Goal: Task Accomplishment & Management: Manage account settings

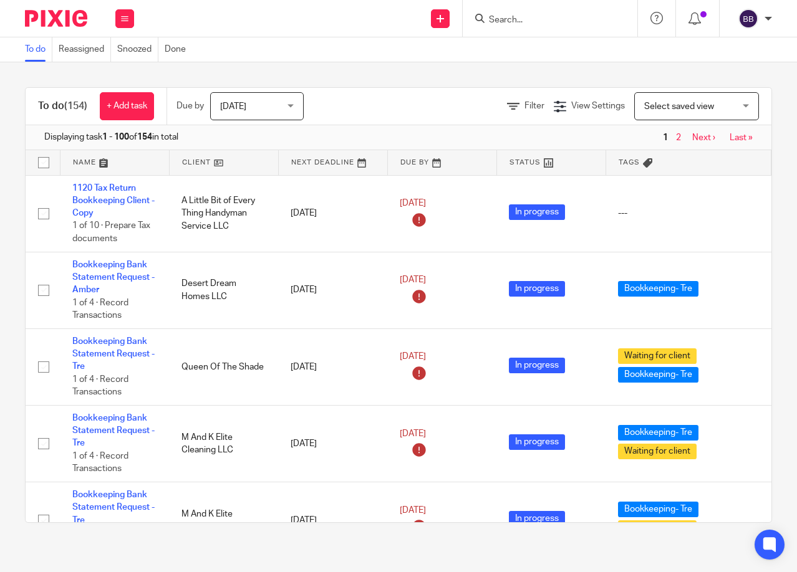
click at [74, 21] on img at bounding box center [56, 18] width 62 height 17
click at [509, 21] on input "Search" at bounding box center [544, 20] width 112 height 11
click at [492, 19] on input "Search" at bounding box center [544, 20] width 112 height 11
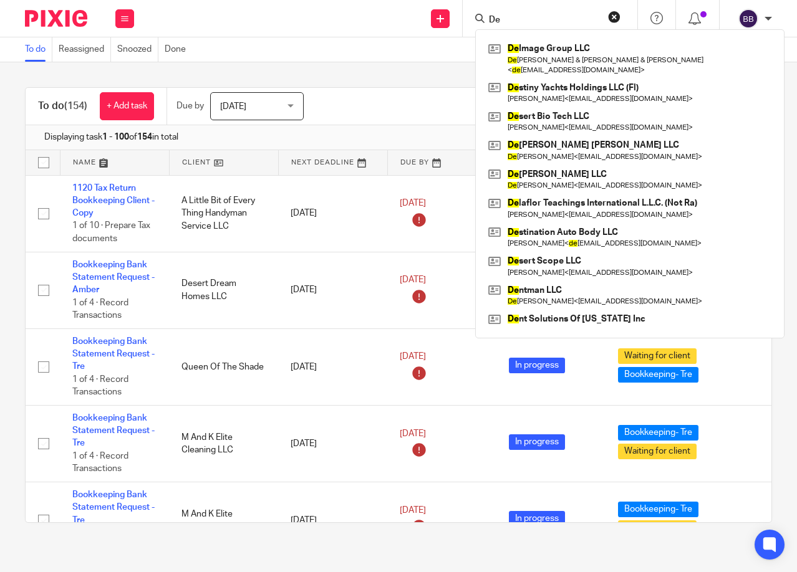
type input "D"
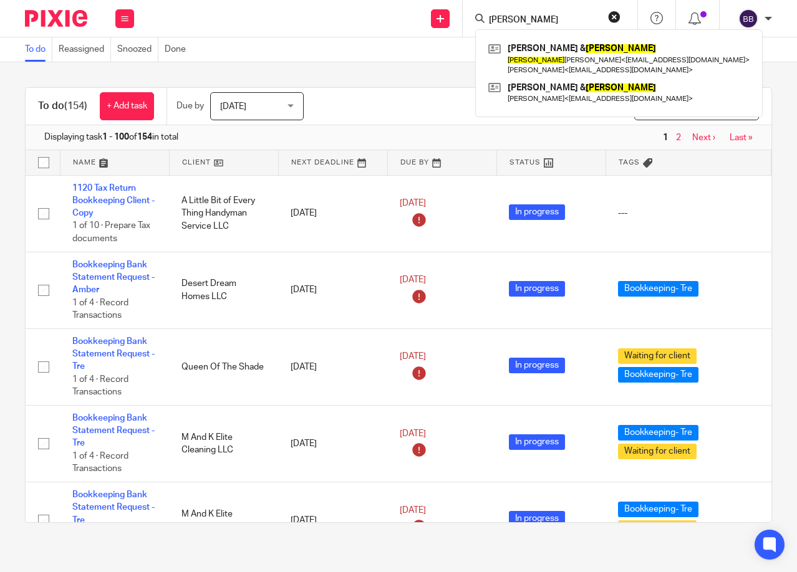
type input "Carol"
click at [534, 24] on input "Carol" at bounding box center [544, 20] width 112 height 11
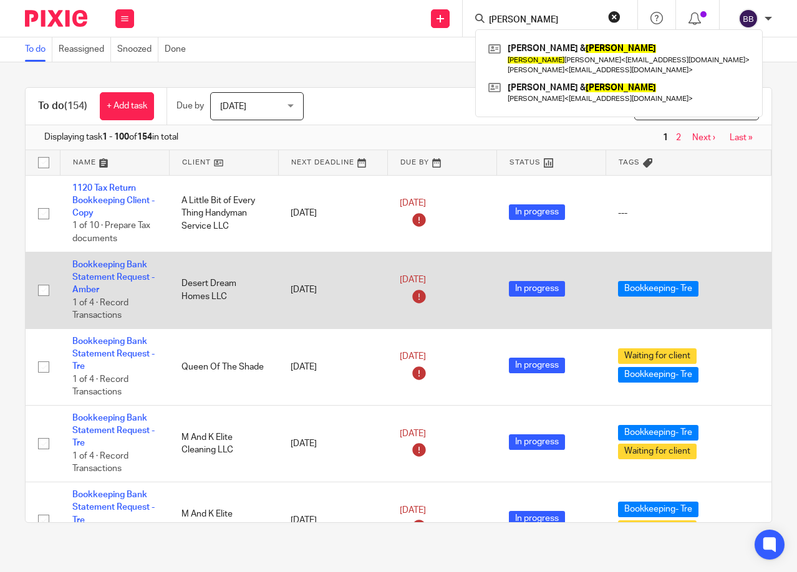
click at [26, 301] on td at bounding box center [43, 290] width 34 height 77
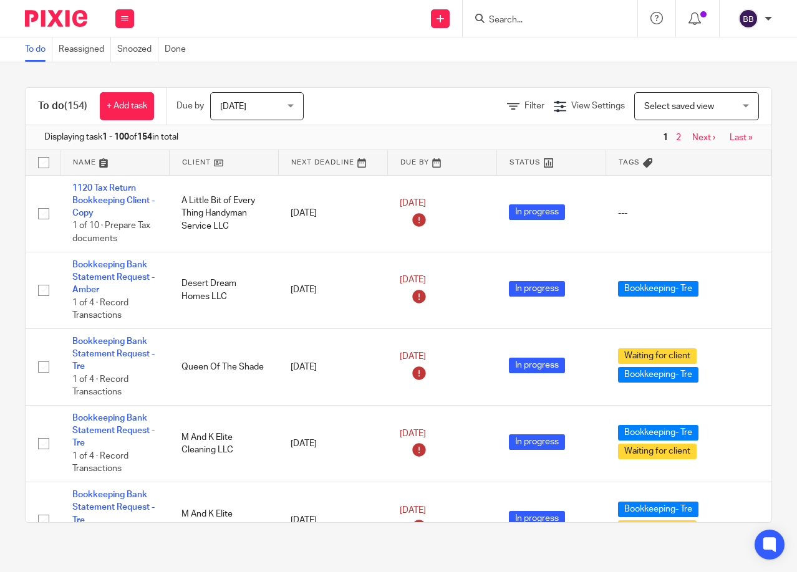
click at [527, 22] on input "Search" at bounding box center [544, 20] width 112 height 11
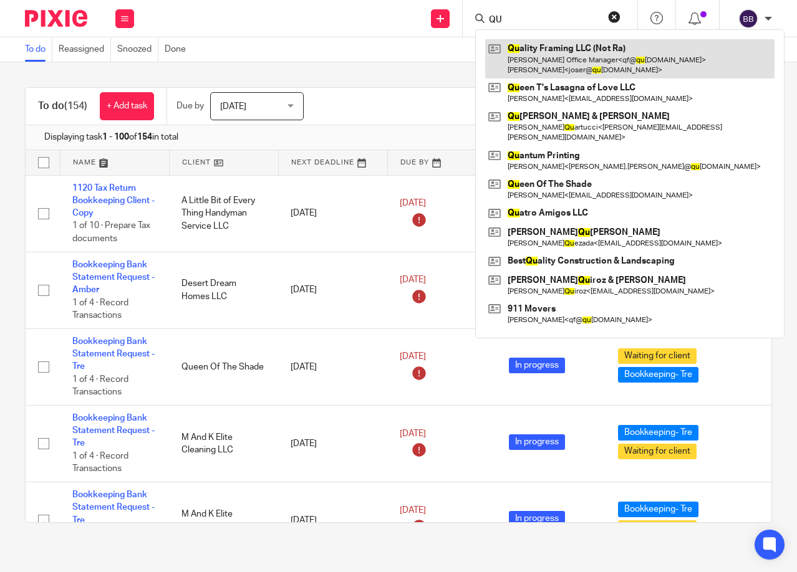
type input "QU"
click at [544, 49] on link at bounding box center [629, 58] width 289 height 39
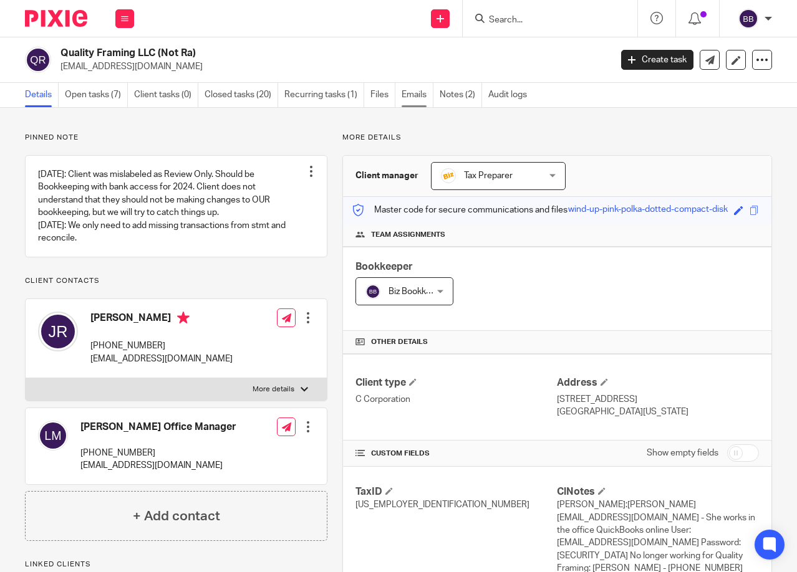
click at [421, 100] on link "Emails" at bounding box center [418, 95] width 32 height 24
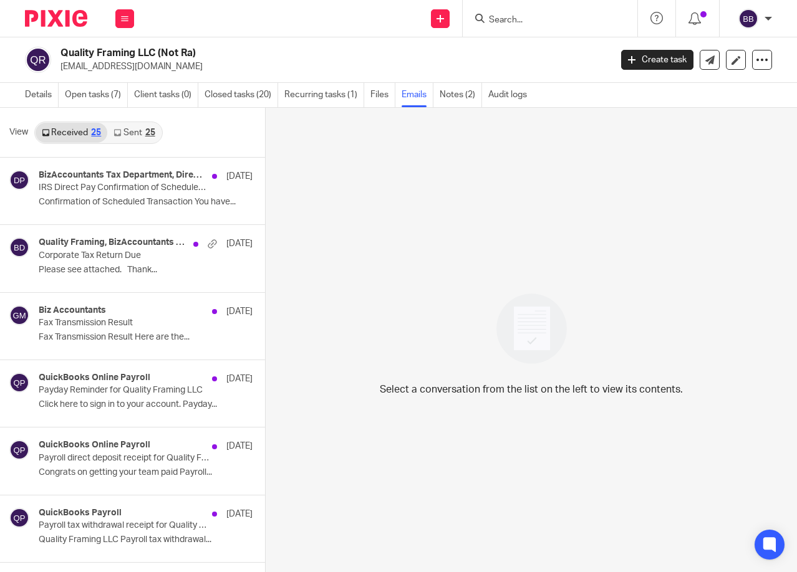
click at [130, 132] on link "Sent 25" at bounding box center [134, 133] width 54 height 20
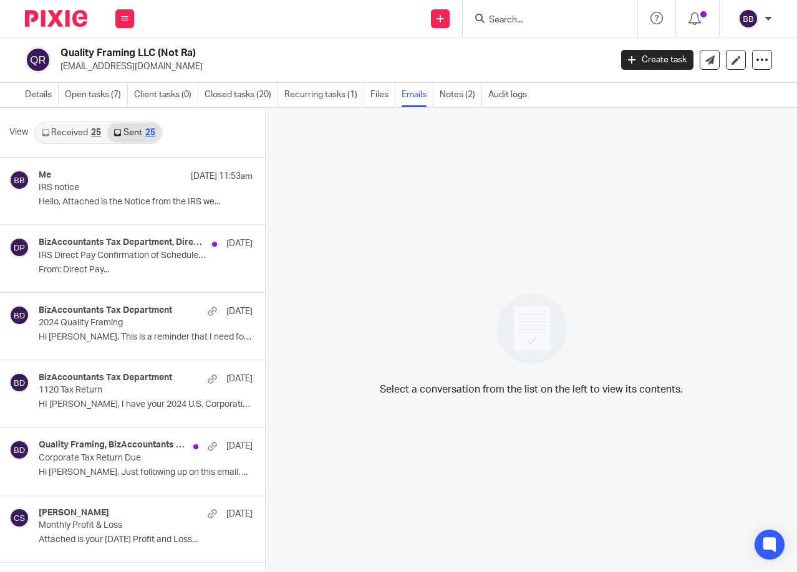
scroll to position [2, 0]
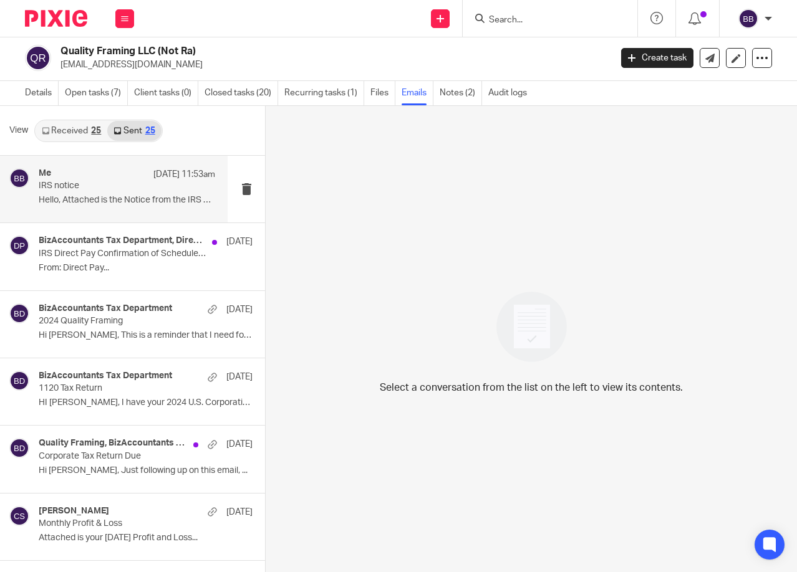
click at [76, 197] on p "Hello, Attached is the Notice from the IRS we..." at bounding box center [127, 200] width 176 height 11
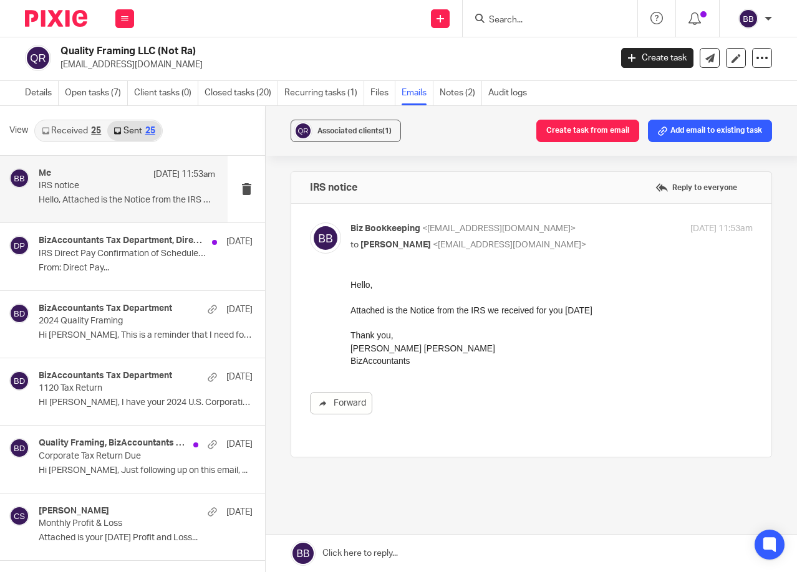
scroll to position [0, 0]
click at [513, 23] on input "Search" at bounding box center [544, 20] width 112 height 11
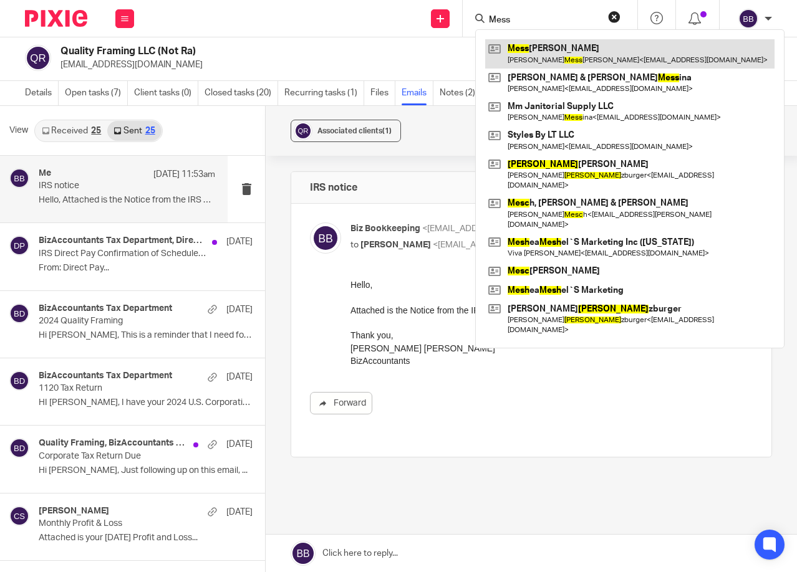
type input "Mess"
click at [532, 52] on link at bounding box center [629, 53] width 289 height 29
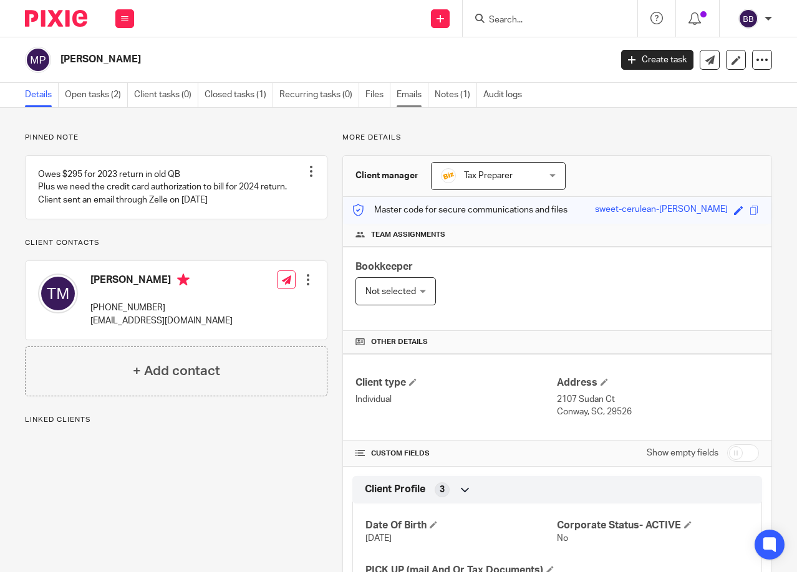
click at [412, 95] on link "Emails" at bounding box center [413, 95] width 32 height 24
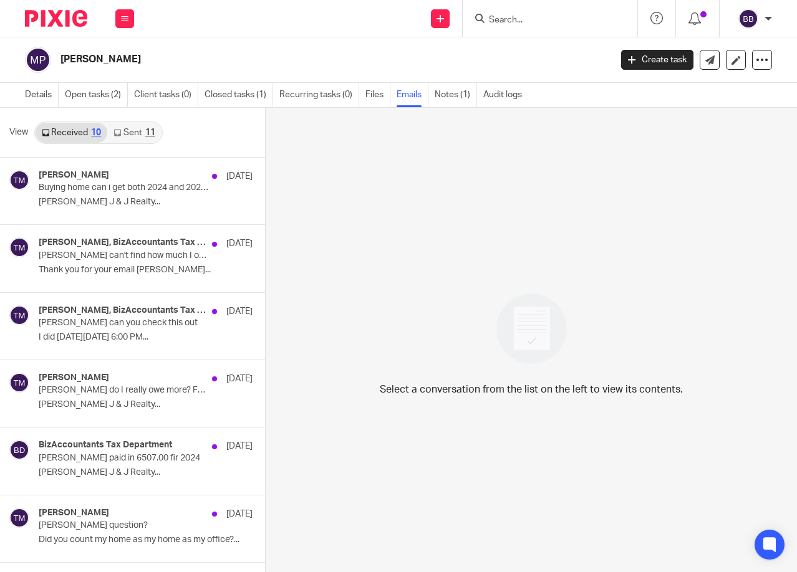
click at [24, 96] on div "Details Open tasks (2) Client tasks (0) Closed tasks (1) Recurring tasks (0) Fi…" at bounding box center [273, 95] width 547 height 24
click at [31, 94] on link "Details" at bounding box center [42, 95] width 34 height 24
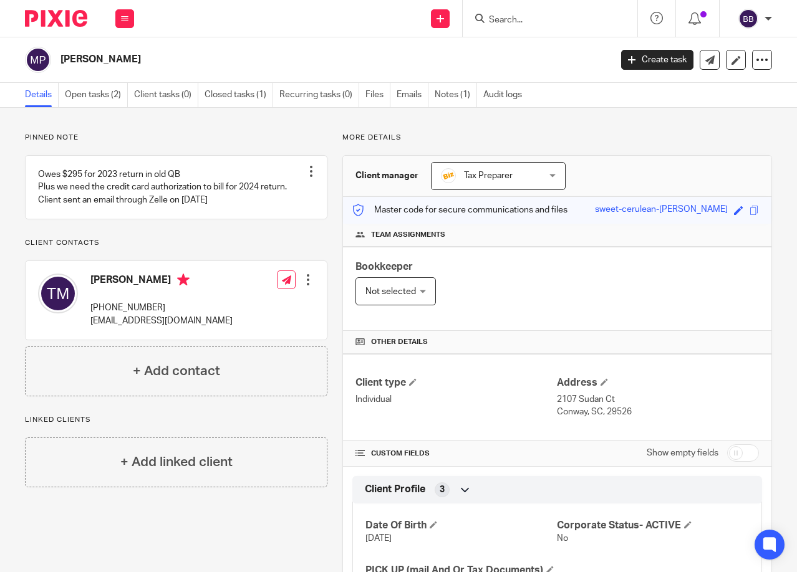
click at [527, 23] on input "Search" at bounding box center [544, 20] width 112 height 11
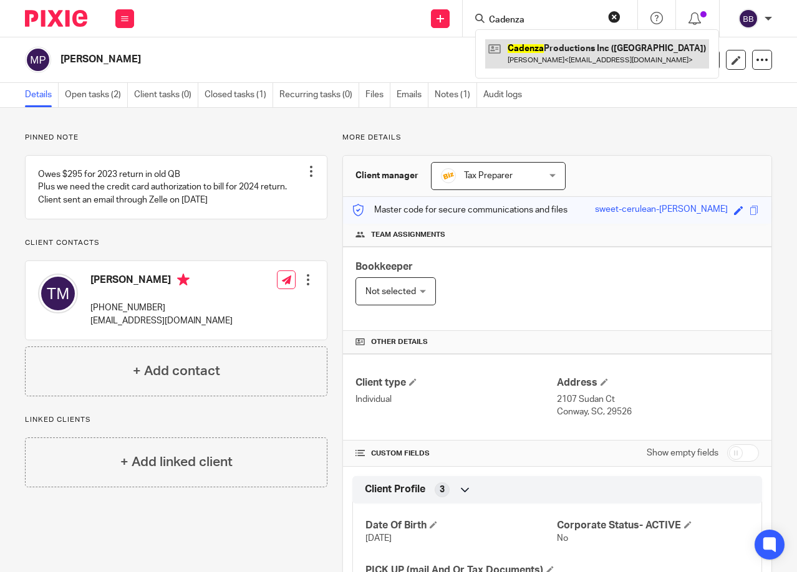
type input "Cadenza"
click at [547, 57] on link at bounding box center [597, 53] width 224 height 29
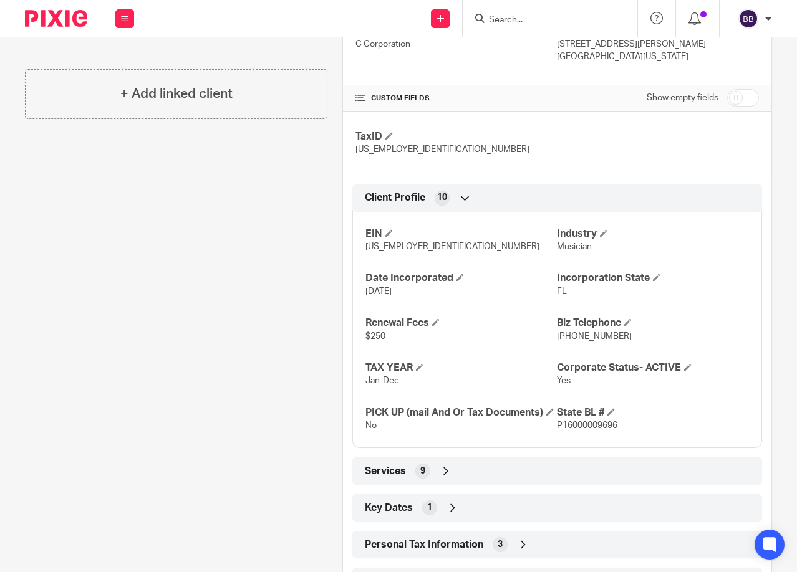
scroll to position [374, 0]
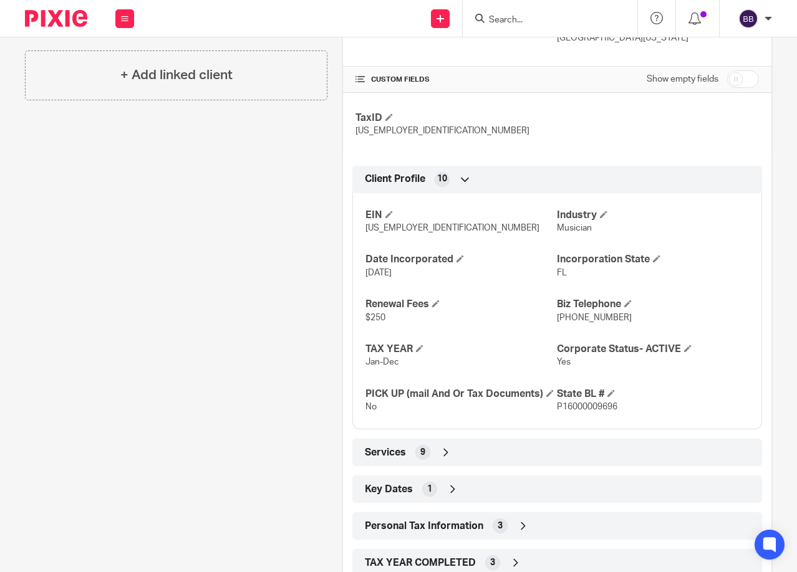
click at [447, 459] on icon at bounding box center [446, 452] width 12 height 12
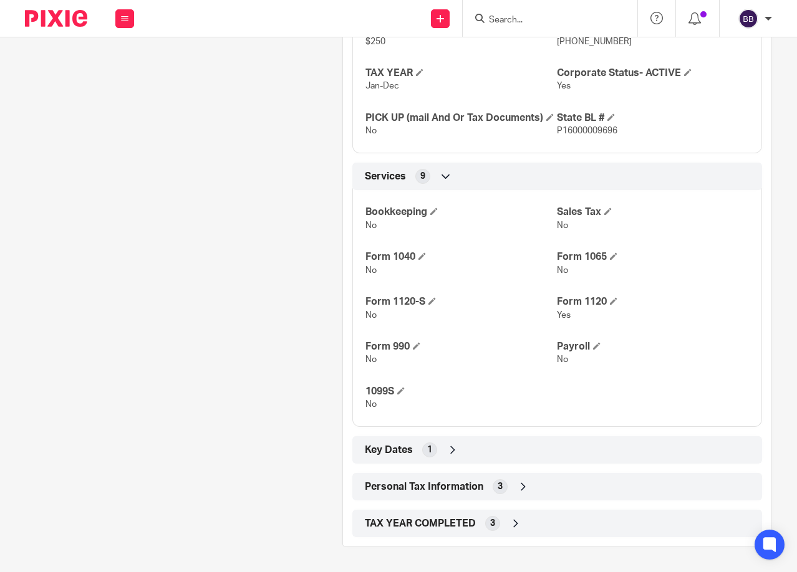
scroll to position [664, 0]
click at [480, 461] on div "Key Dates 1" at bounding box center [557, 449] width 410 height 27
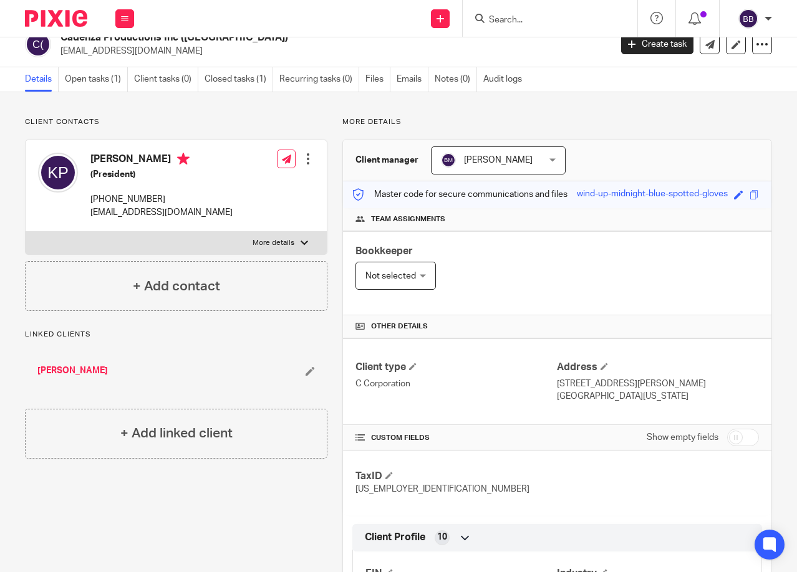
scroll to position [0, 0]
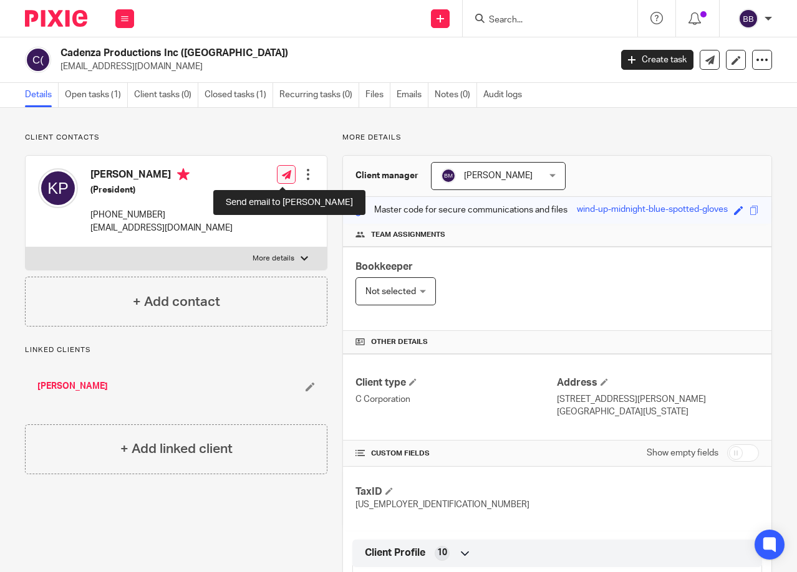
click at [282, 177] on icon at bounding box center [286, 174] width 9 height 9
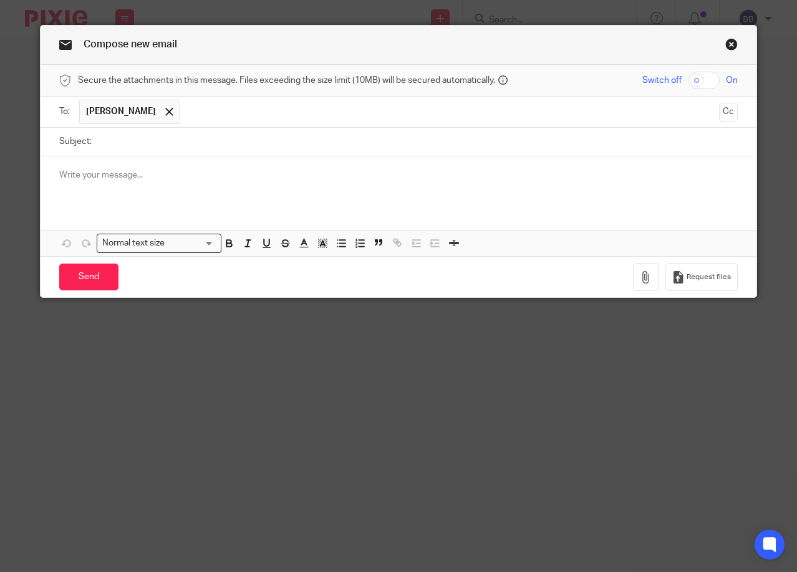
click at [129, 148] on input "Subject:" at bounding box center [418, 142] width 640 height 28
type input "Tax Return"
click at [97, 186] on div at bounding box center [399, 180] width 716 height 49
paste div
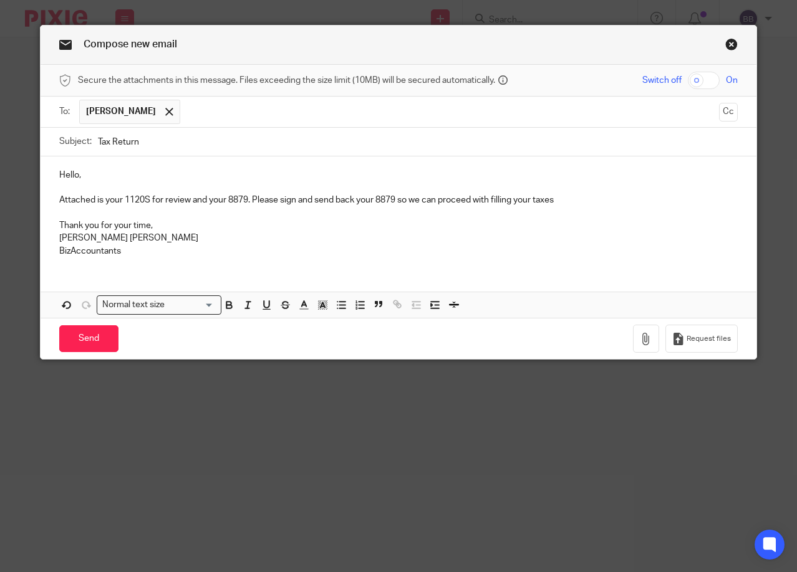
click at [147, 204] on p "Attached is your 1120S for review and your 8879. Please sign and send back your…" at bounding box center [398, 200] width 678 height 12
click at [647, 330] on button "button" at bounding box center [646, 339] width 26 height 28
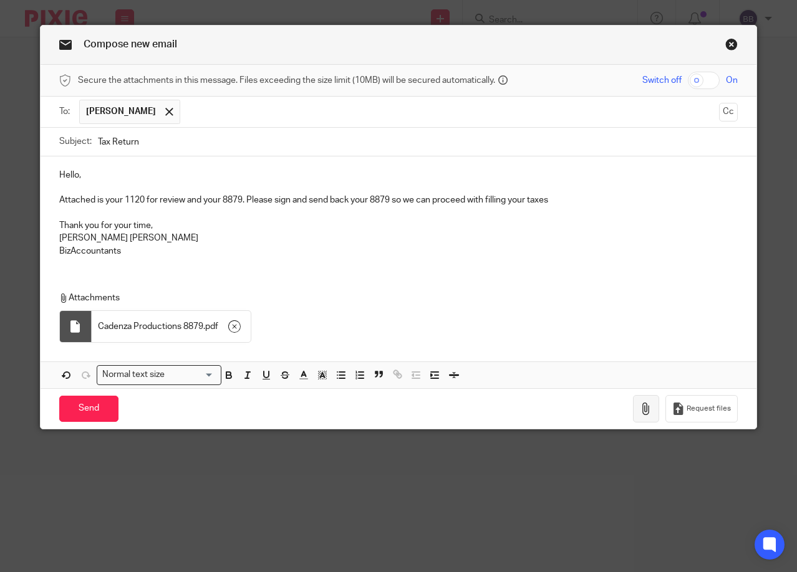
click at [640, 414] on icon "button" at bounding box center [646, 409] width 12 height 12
click at [87, 402] on input "Send" at bounding box center [88, 409] width 59 height 27
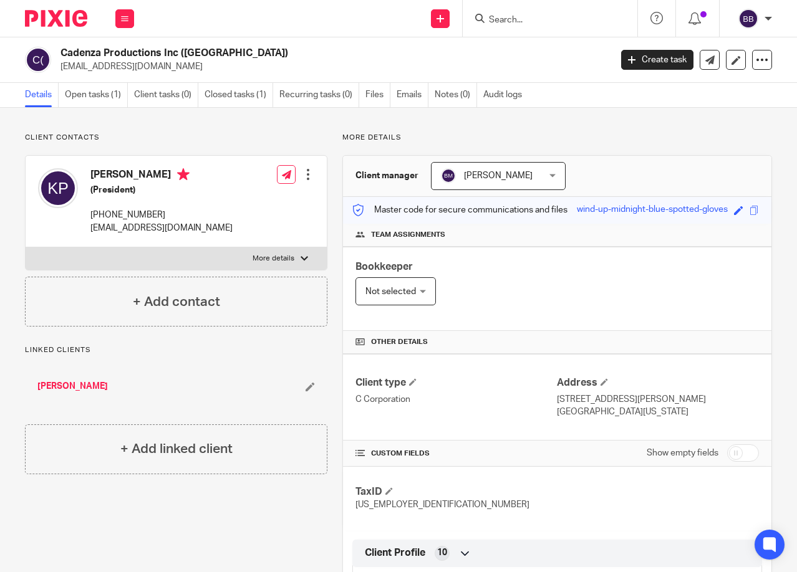
click at [504, 20] on input "Search" at bounding box center [544, 20] width 112 height 11
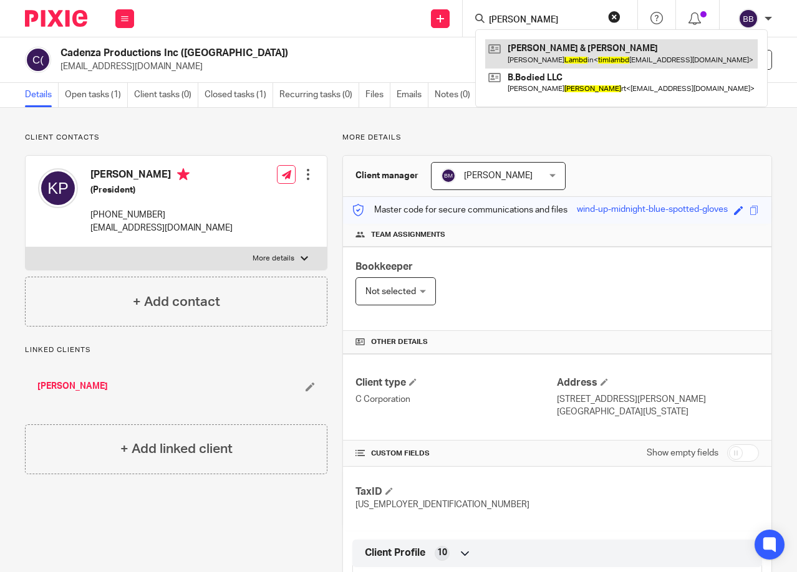
type input "Tim lambd"
click at [510, 53] on link at bounding box center [621, 53] width 272 height 29
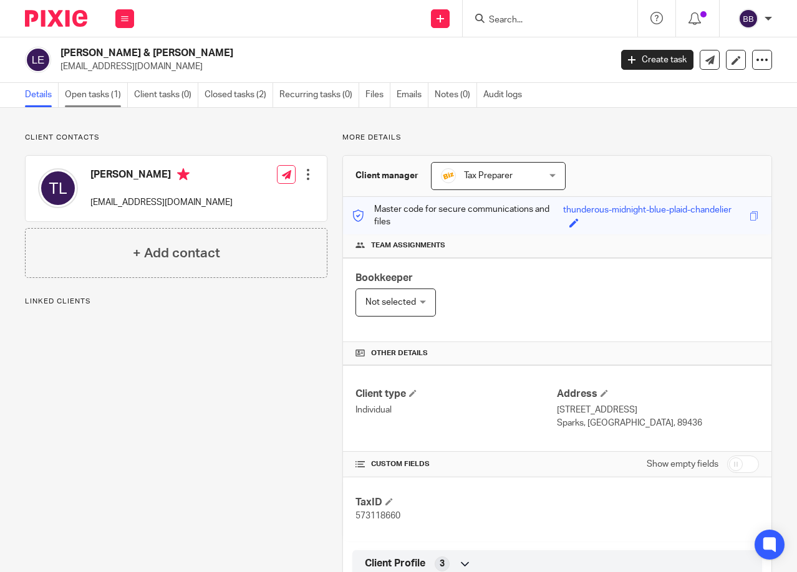
click at [104, 99] on link "Open tasks (1)" at bounding box center [96, 95] width 63 height 24
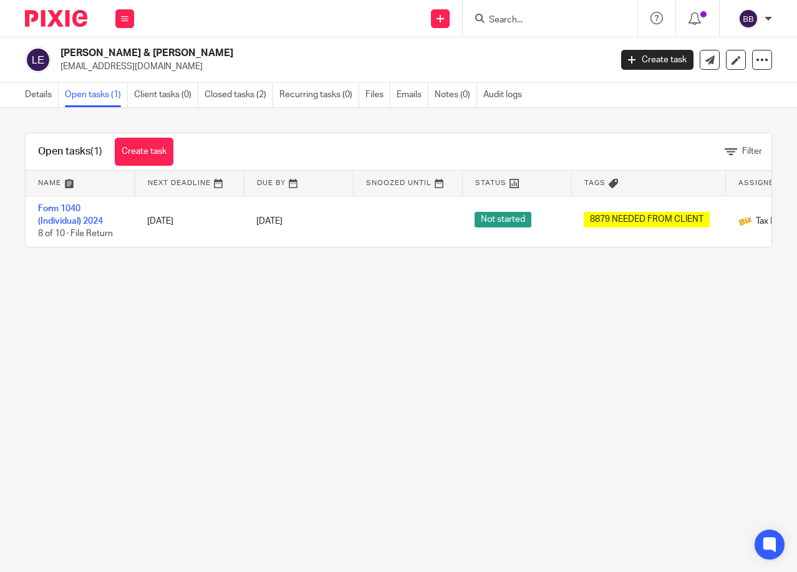
click at [517, 13] on form at bounding box center [554, 19] width 133 height 16
click at [244, 99] on link "Closed tasks (2)" at bounding box center [239, 95] width 69 height 24
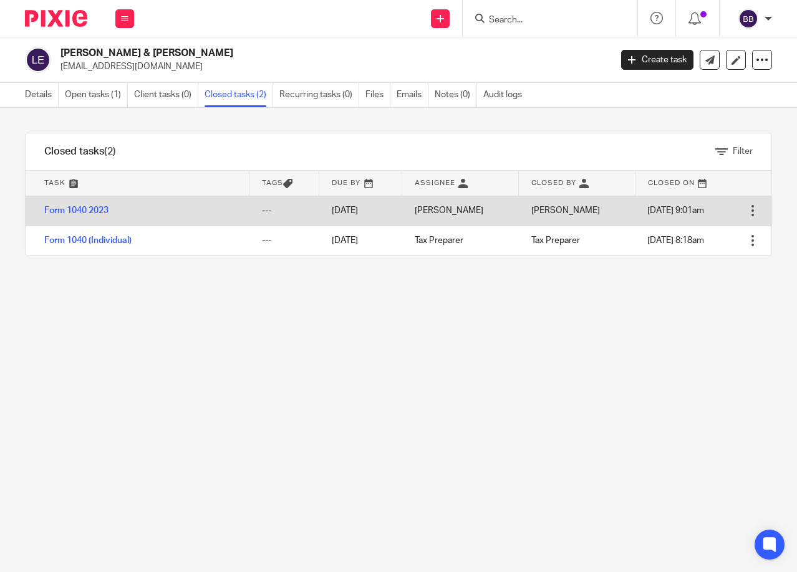
click at [266, 208] on div "---" at bounding box center [284, 211] width 45 height 12
click at [100, 208] on link "Form 1040 2023" at bounding box center [76, 210] width 64 height 9
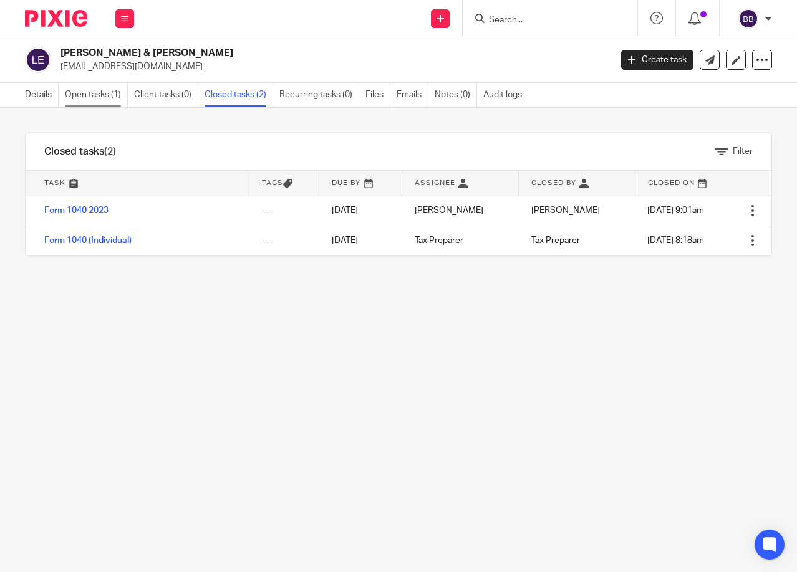
click at [100, 97] on link "Open tasks (1)" at bounding box center [96, 95] width 63 height 24
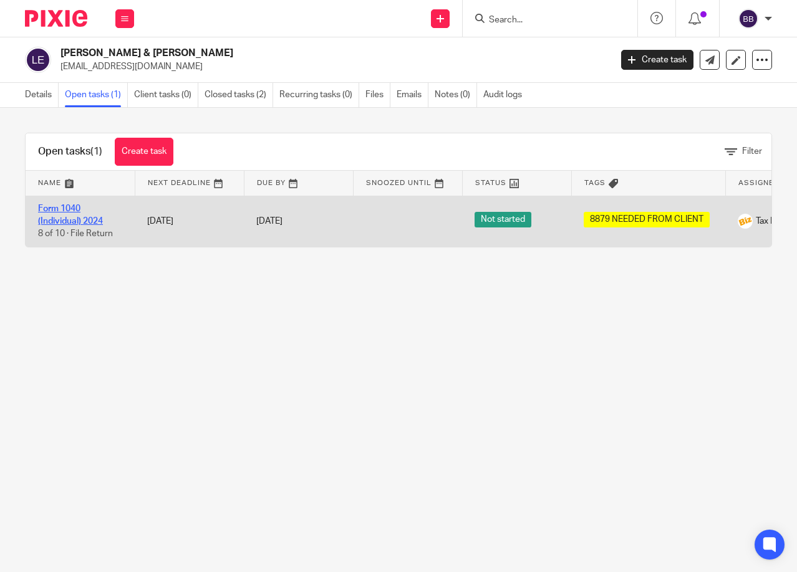
click at [75, 206] on link "Form 1040 (Individual) 2024" at bounding box center [70, 215] width 65 height 21
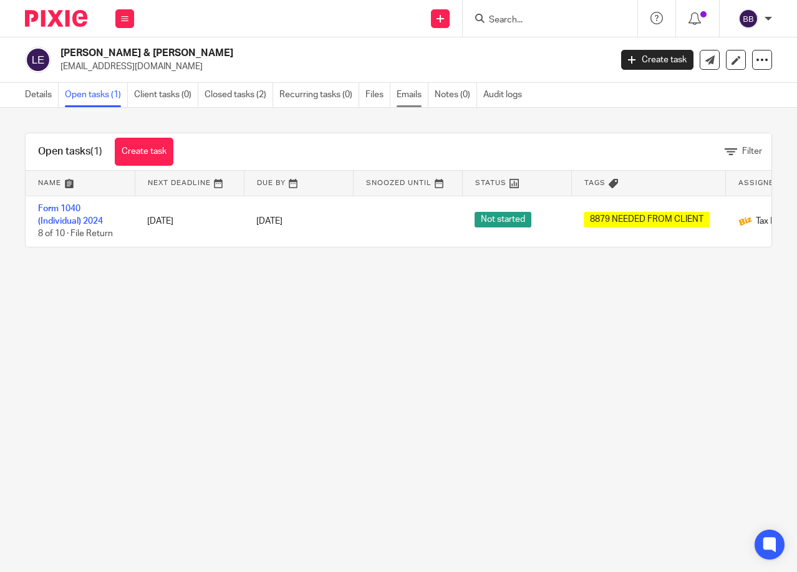
click at [413, 97] on link "Emails" at bounding box center [413, 95] width 32 height 24
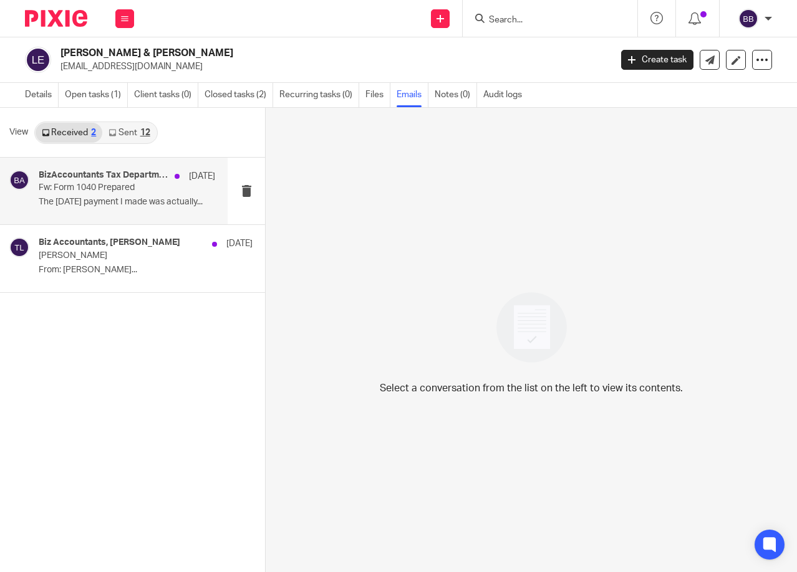
click at [83, 196] on div "BizAccountants Tax Department, Timothy E. Lambdin, Biz Accountants Jul 22 Fw: F…" at bounding box center [127, 191] width 176 height 42
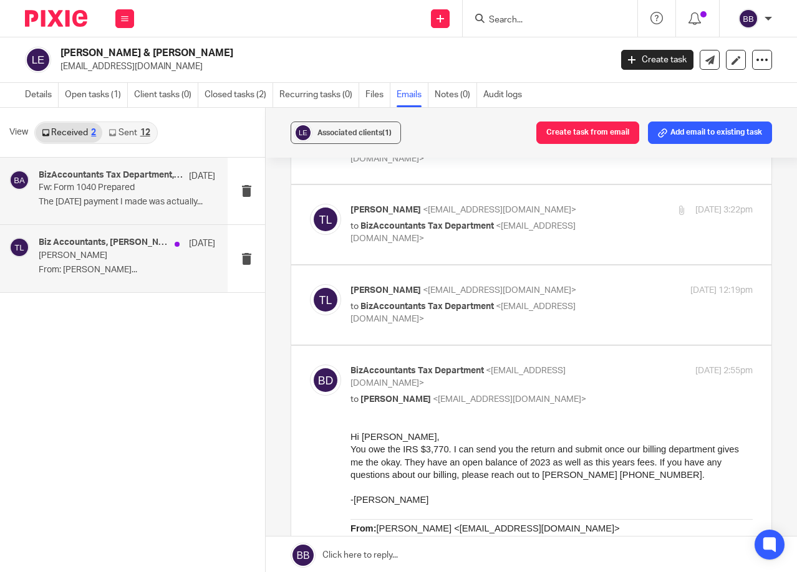
scroll to position [249, 0]
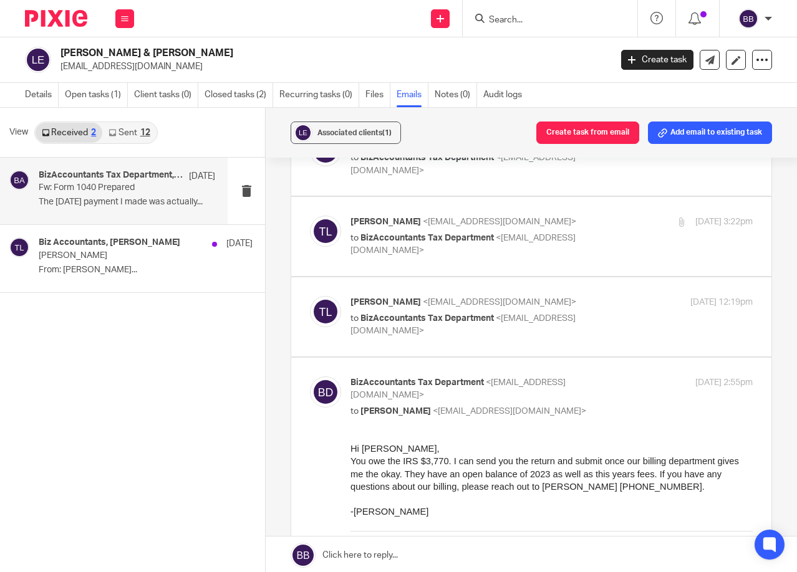
click at [132, 137] on link "Sent 12" at bounding box center [129, 133] width 54 height 20
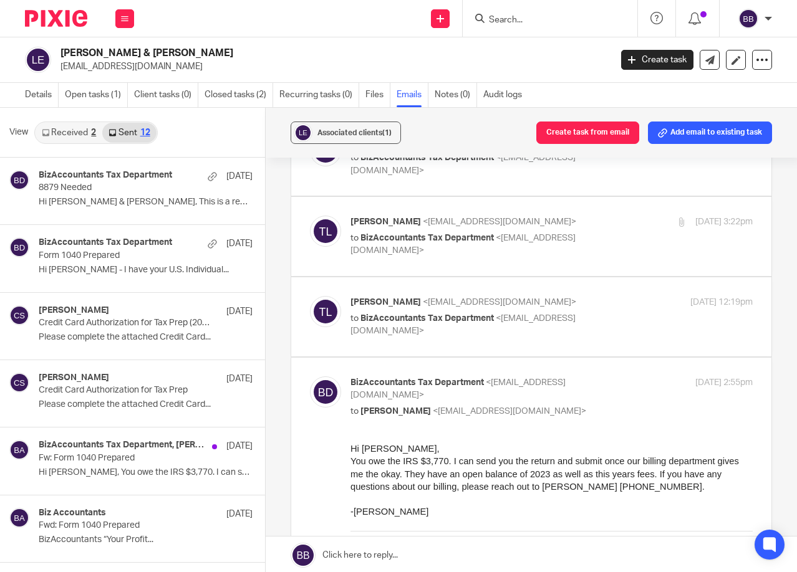
scroll to position [2, 0]
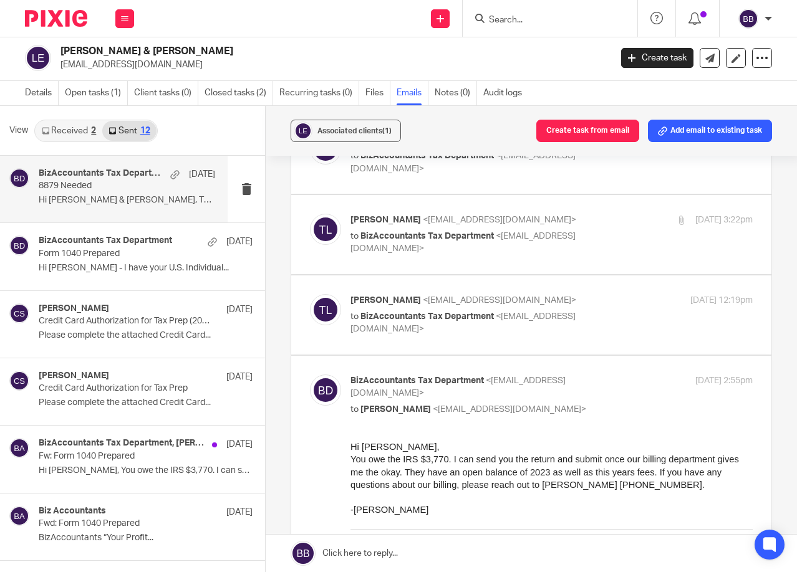
click at [107, 187] on p "8879 Needed" at bounding box center [109, 186] width 141 height 11
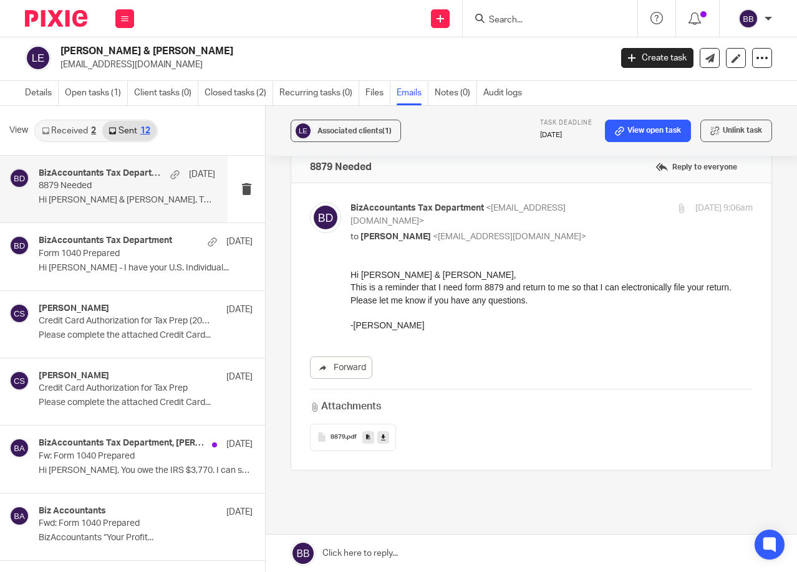
scroll to position [0, 0]
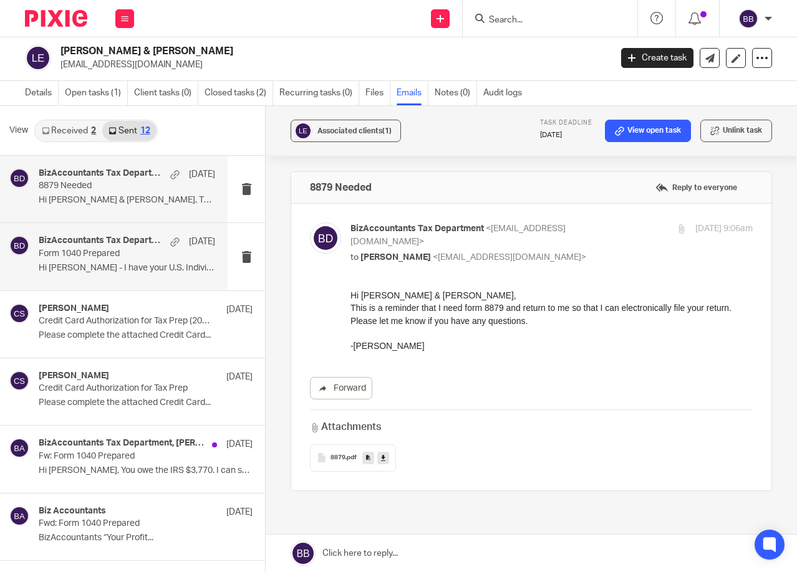
click at [137, 247] on div "BizAccountants Tax Department Aug 5" at bounding box center [127, 242] width 176 height 12
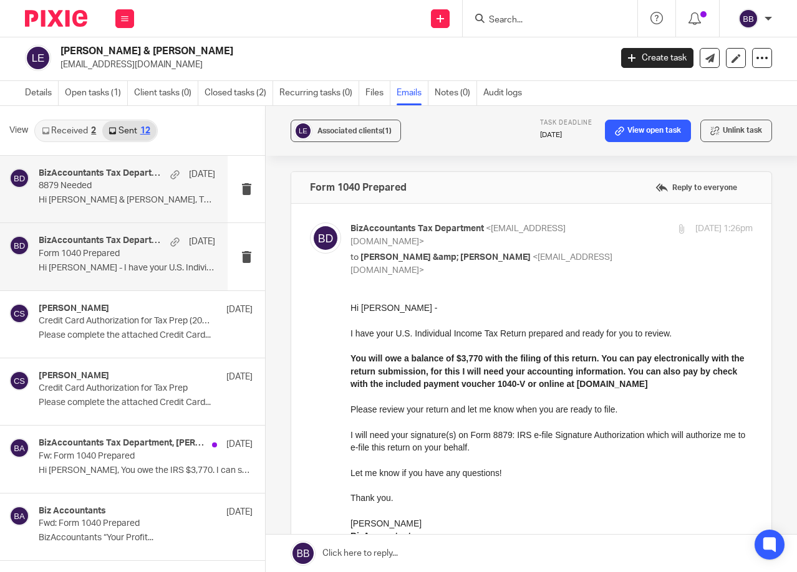
click at [119, 203] on p "Hi Timothy & Emily, This is a reminder..." at bounding box center [127, 200] width 176 height 11
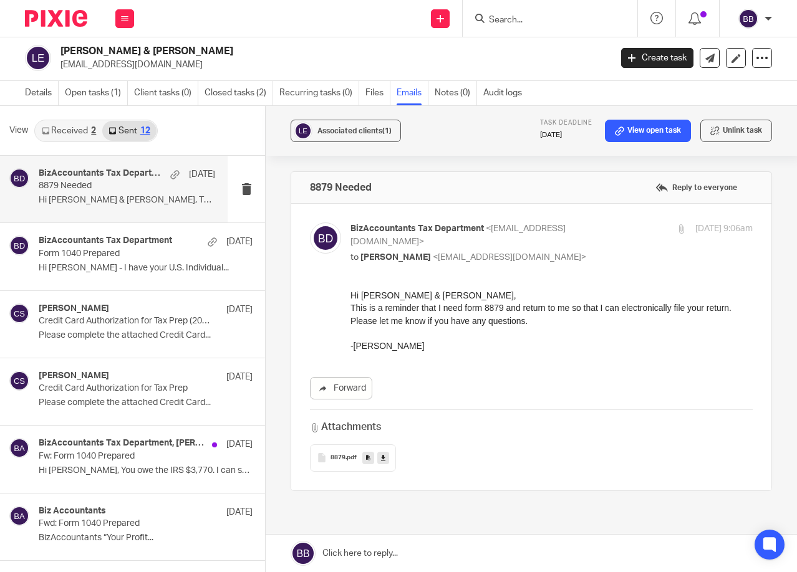
click at [345, 455] on span ".pdf" at bounding box center [350, 458] width 11 height 7
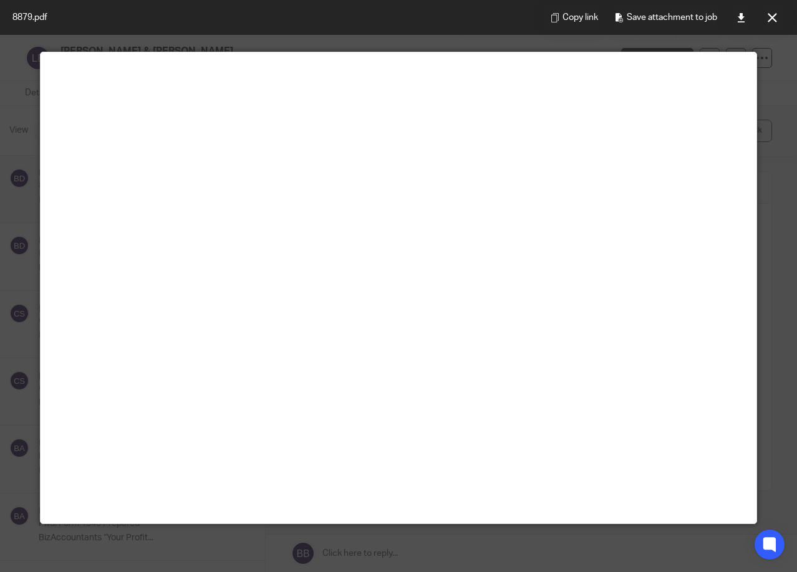
scroll to position [62, 0]
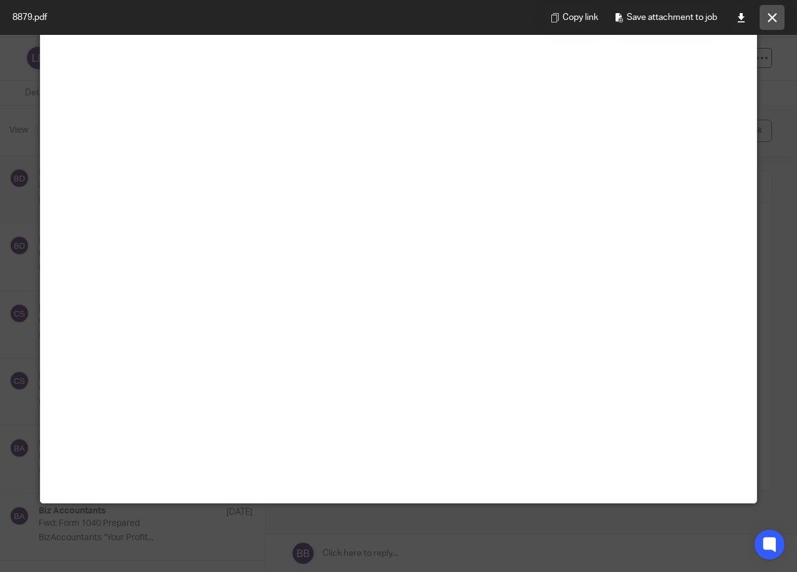
click at [772, 21] on icon at bounding box center [772, 17] width 9 height 9
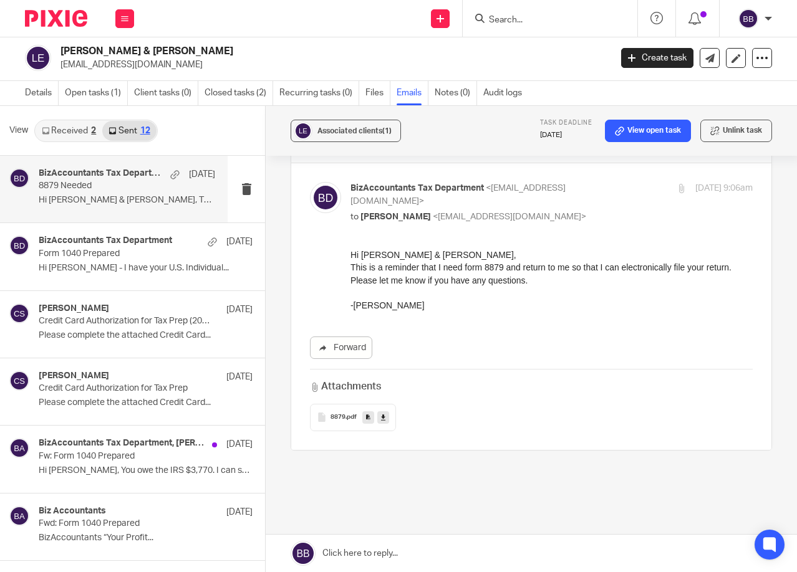
scroll to position [19, 0]
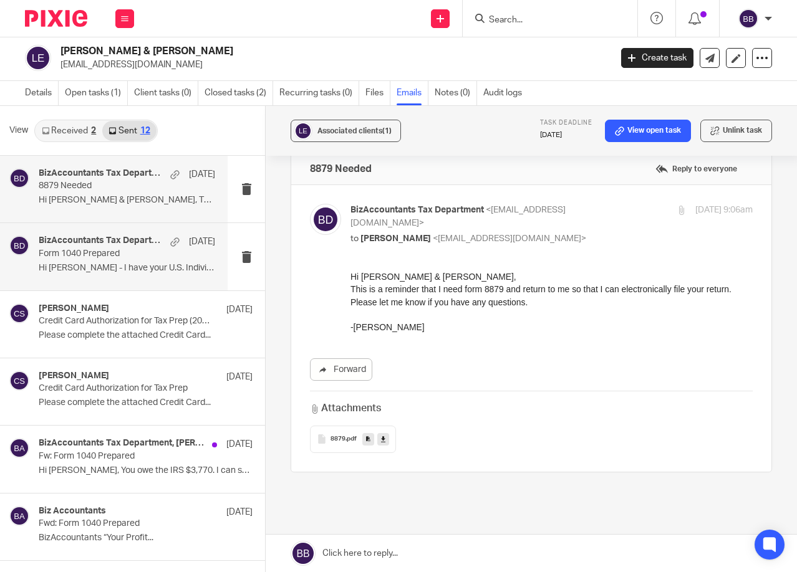
click at [85, 262] on div "BizAccountants Tax Department Aug 5 Form 1040 Prepared Hi Timothy - I have your…" at bounding box center [127, 257] width 176 height 42
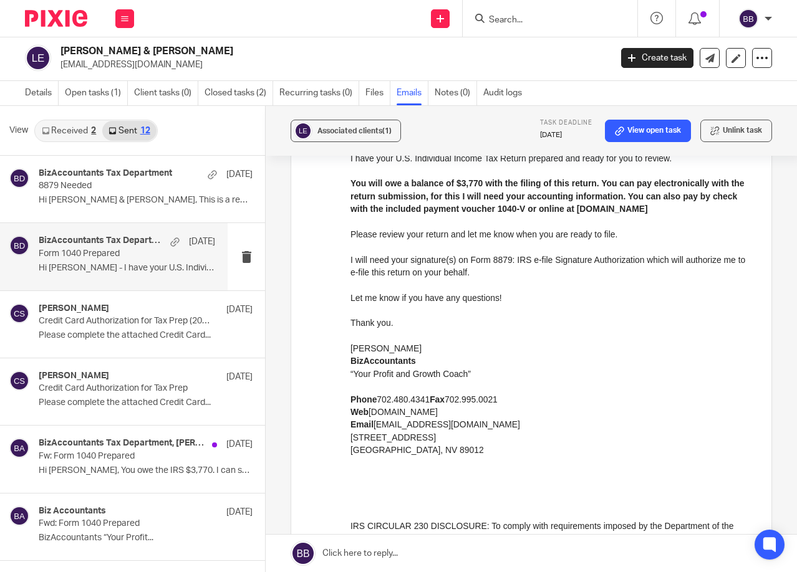
scroll to position [0, 0]
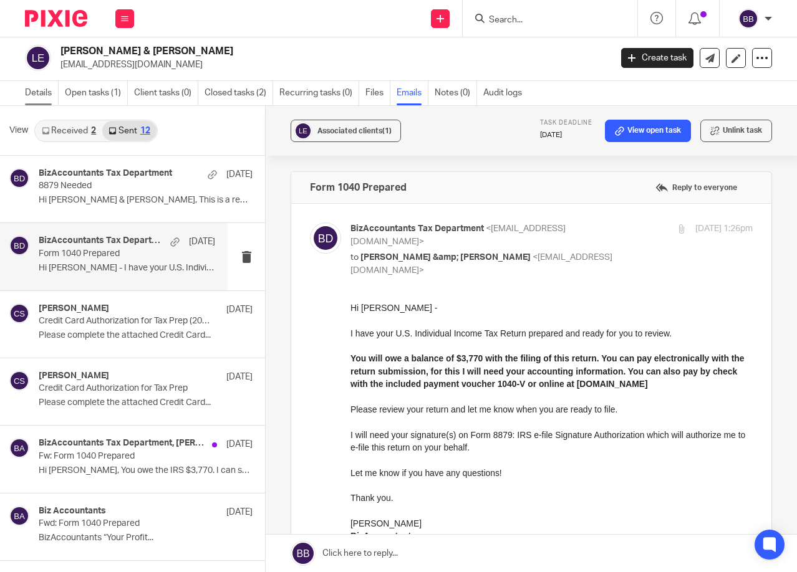
click at [38, 95] on link "Details" at bounding box center [42, 93] width 34 height 24
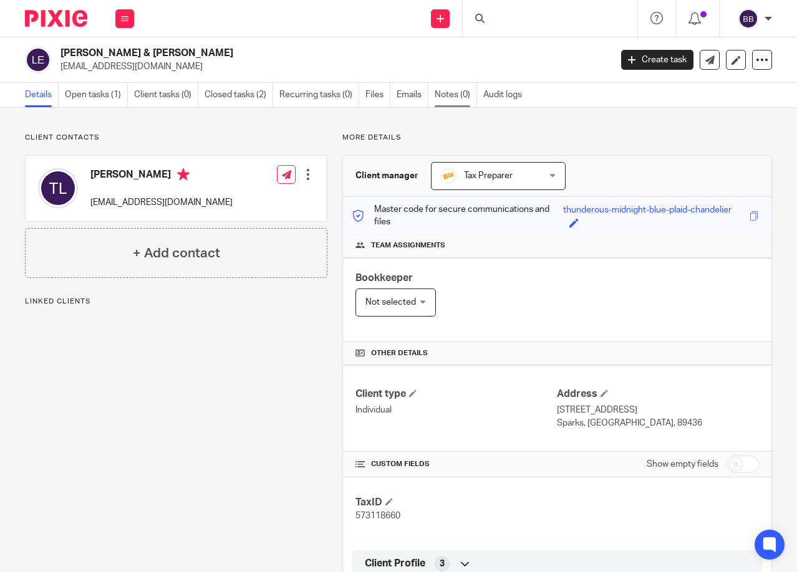
click at [454, 93] on link "Notes (0)" at bounding box center [456, 95] width 42 height 24
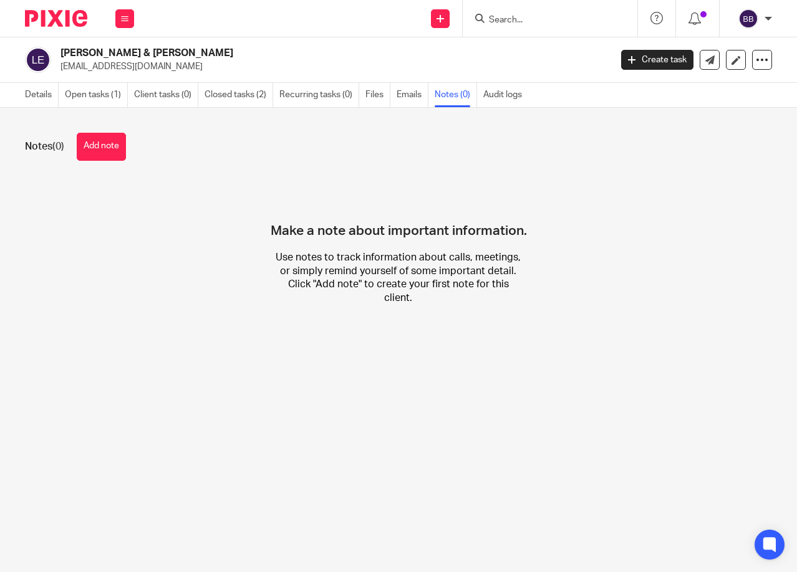
click at [95, 145] on button "Add note" at bounding box center [101, 147] width 49 height 28
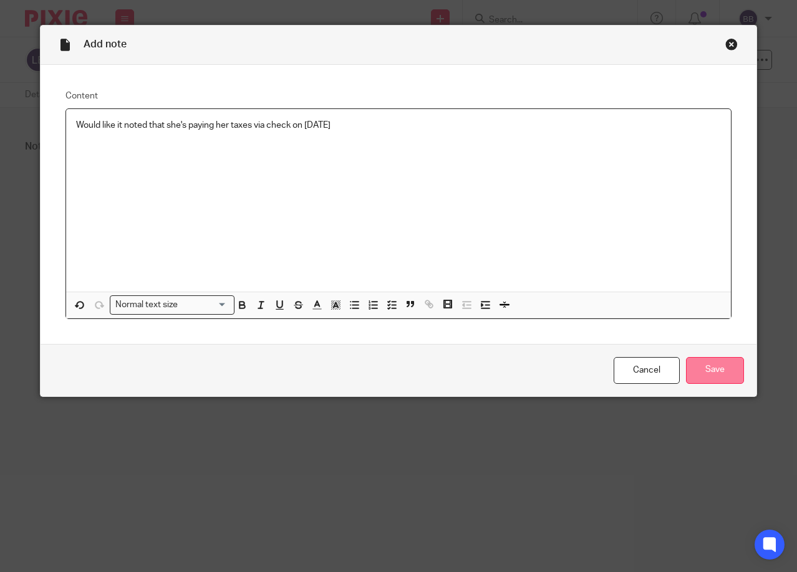
click at [696, 367] on input "Save" at bounding box center [715, 370] width 58 height 27
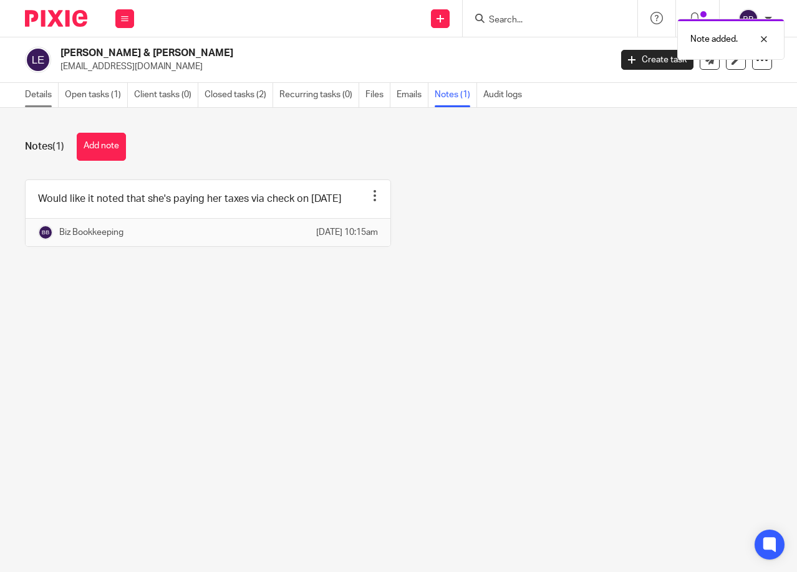
click at [41, 95] on link "Details" at bounding box center [42, 95] width 34 height 24
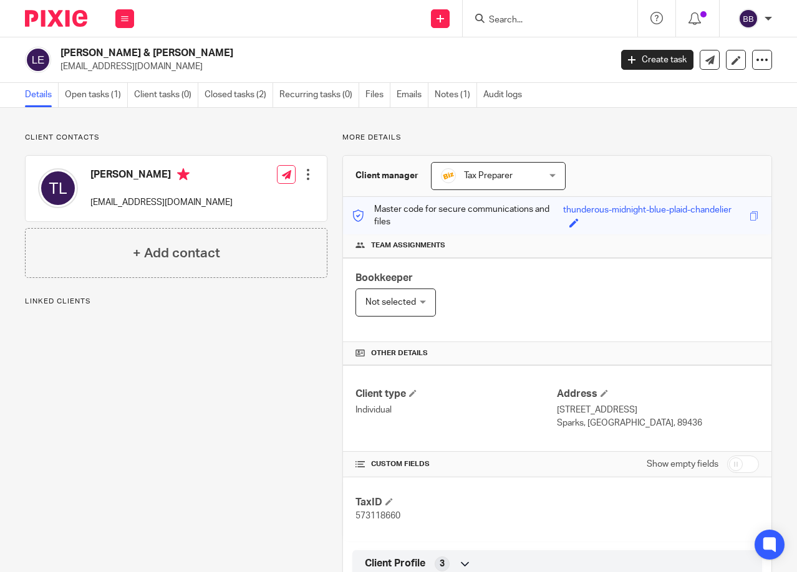
click at [36, 17] on img at bounding box center [56, 18] width 62 height 17
